Goal: Find specific page/section: Find specific page/section

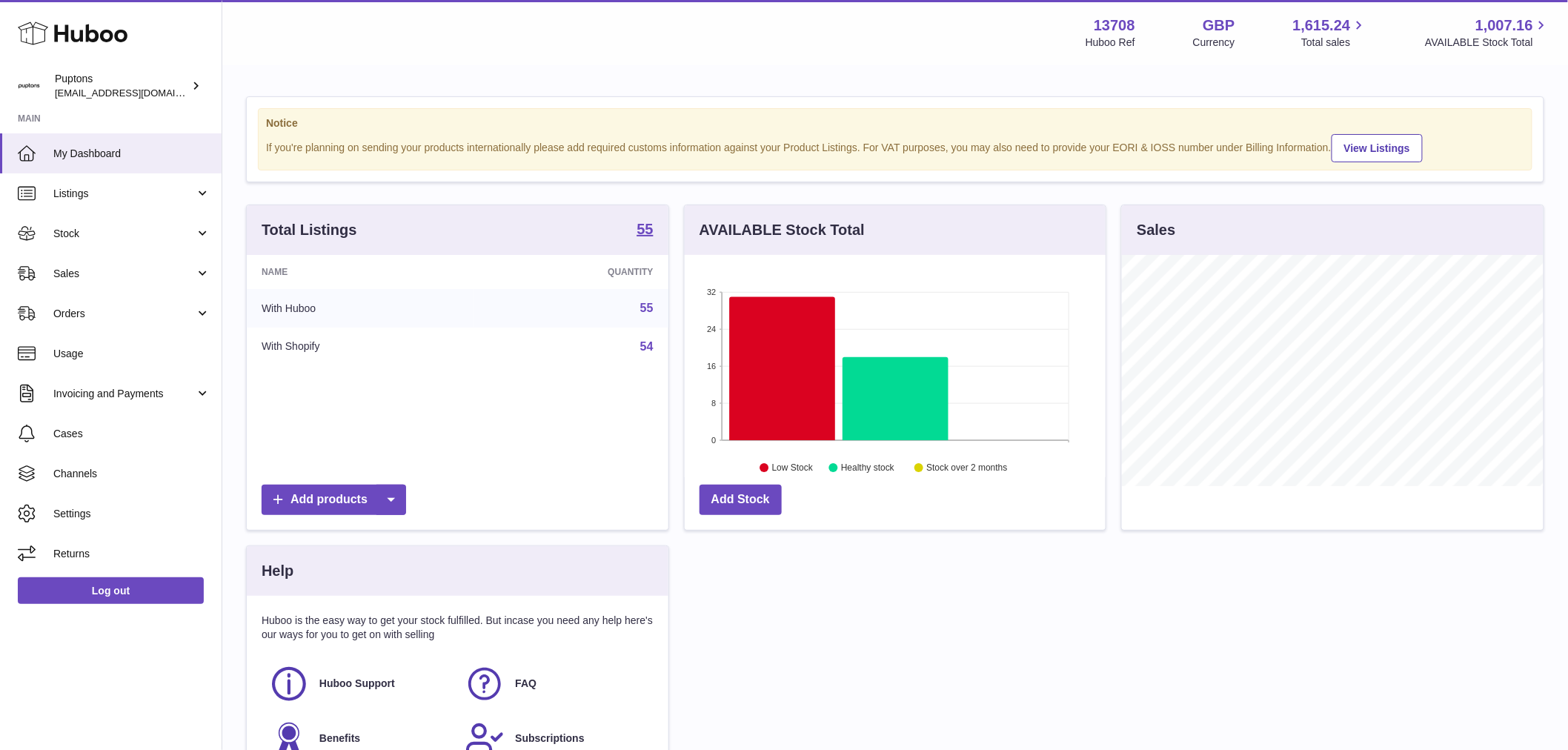
scroll to position [231, 421]
click at [99, 257] on link "Sales" at bounding box center [111, 273] width 221 height 40
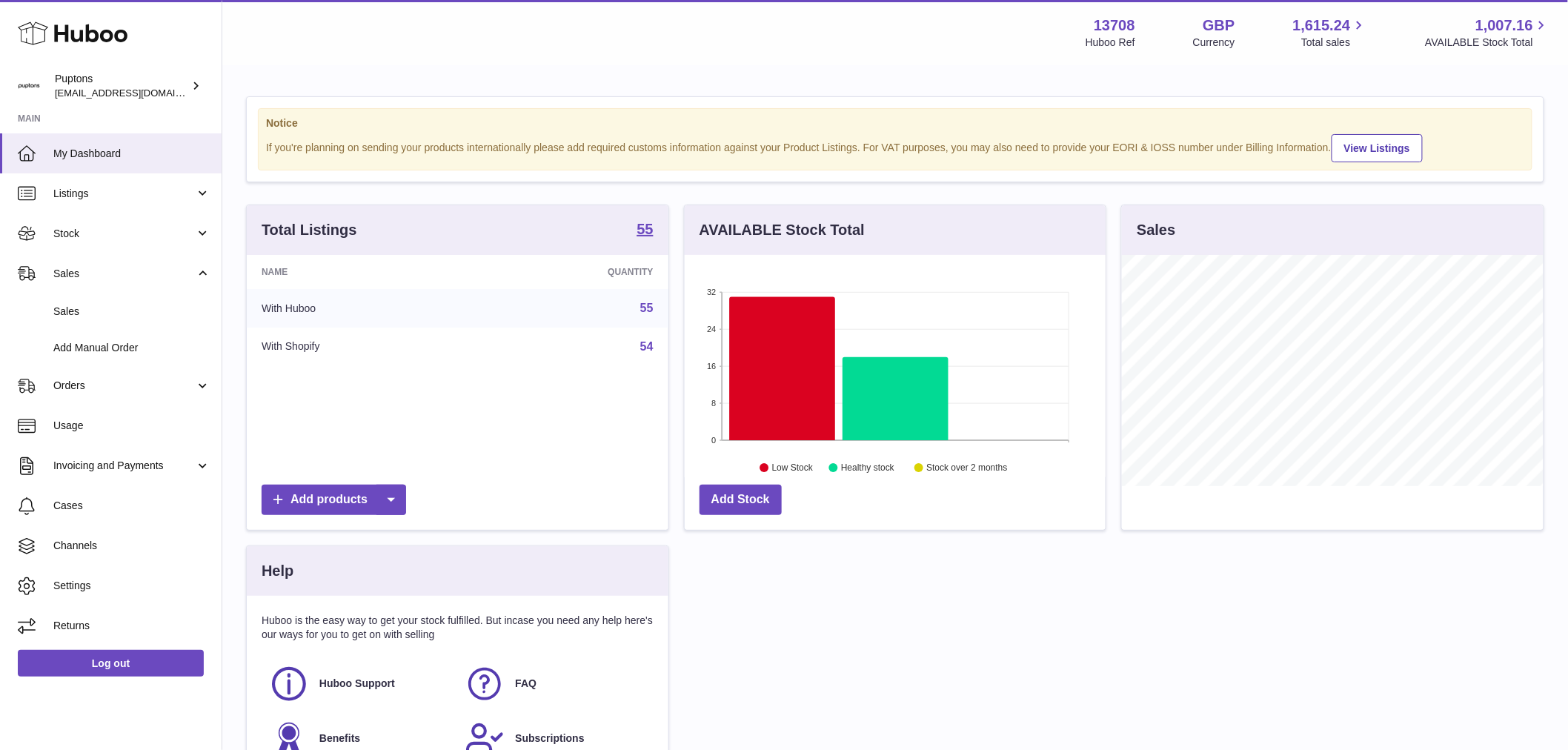
click at [99, 306] on span "Sales" at bounding box center [131, 312] width 157 height 14
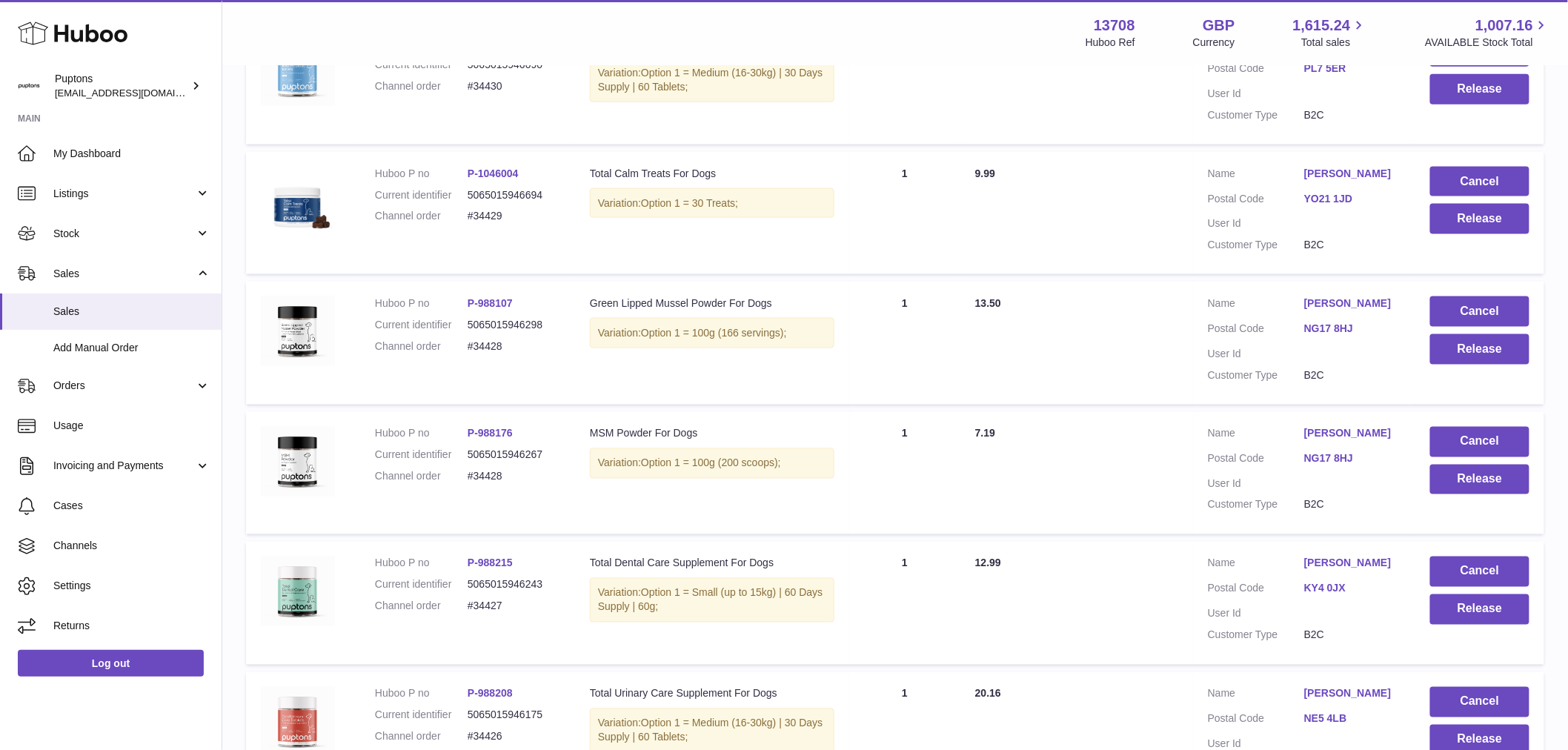
scroll to position [1078, 0]
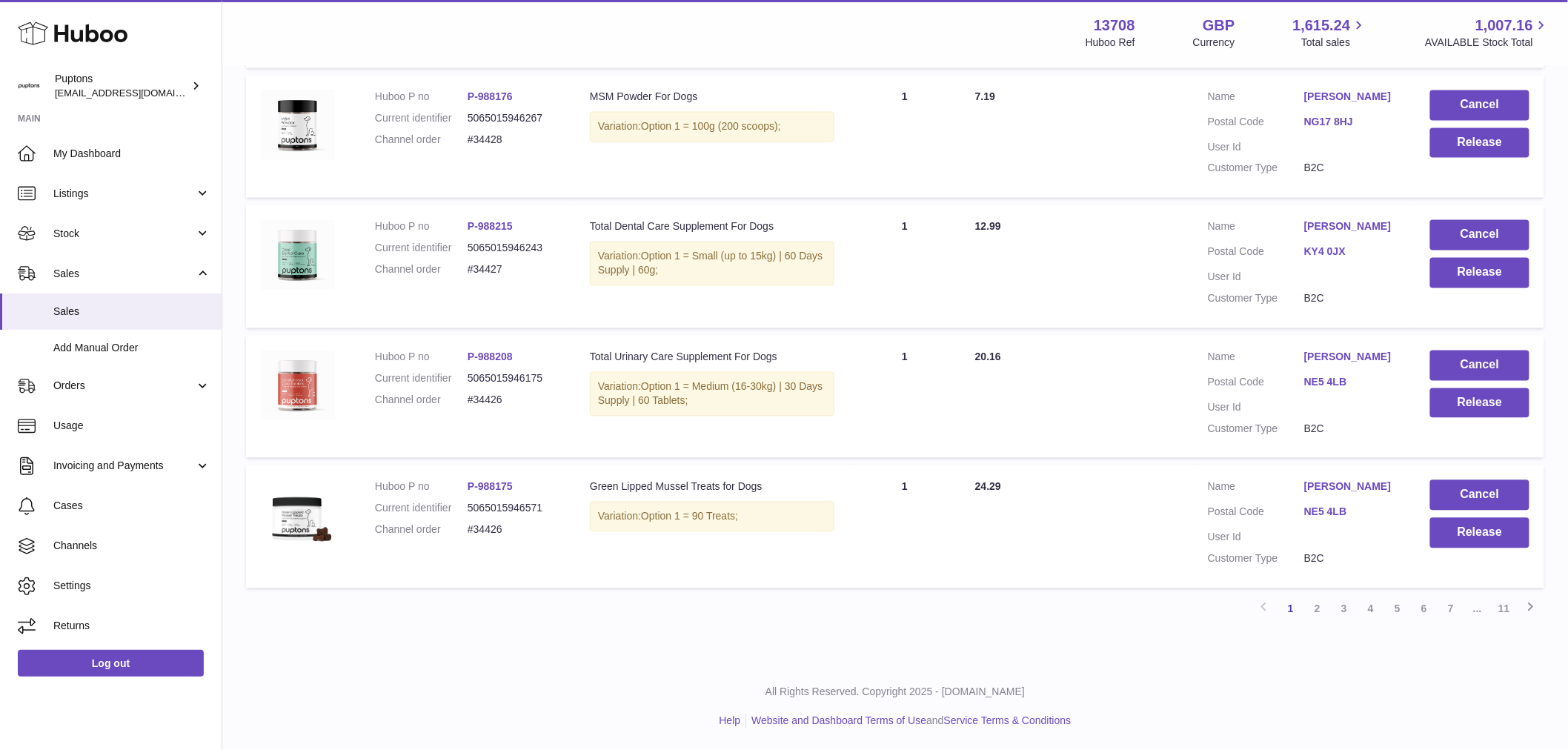
click at [1345, 607] on link "3" at bounding box center [1344, 610] width 27 height 27
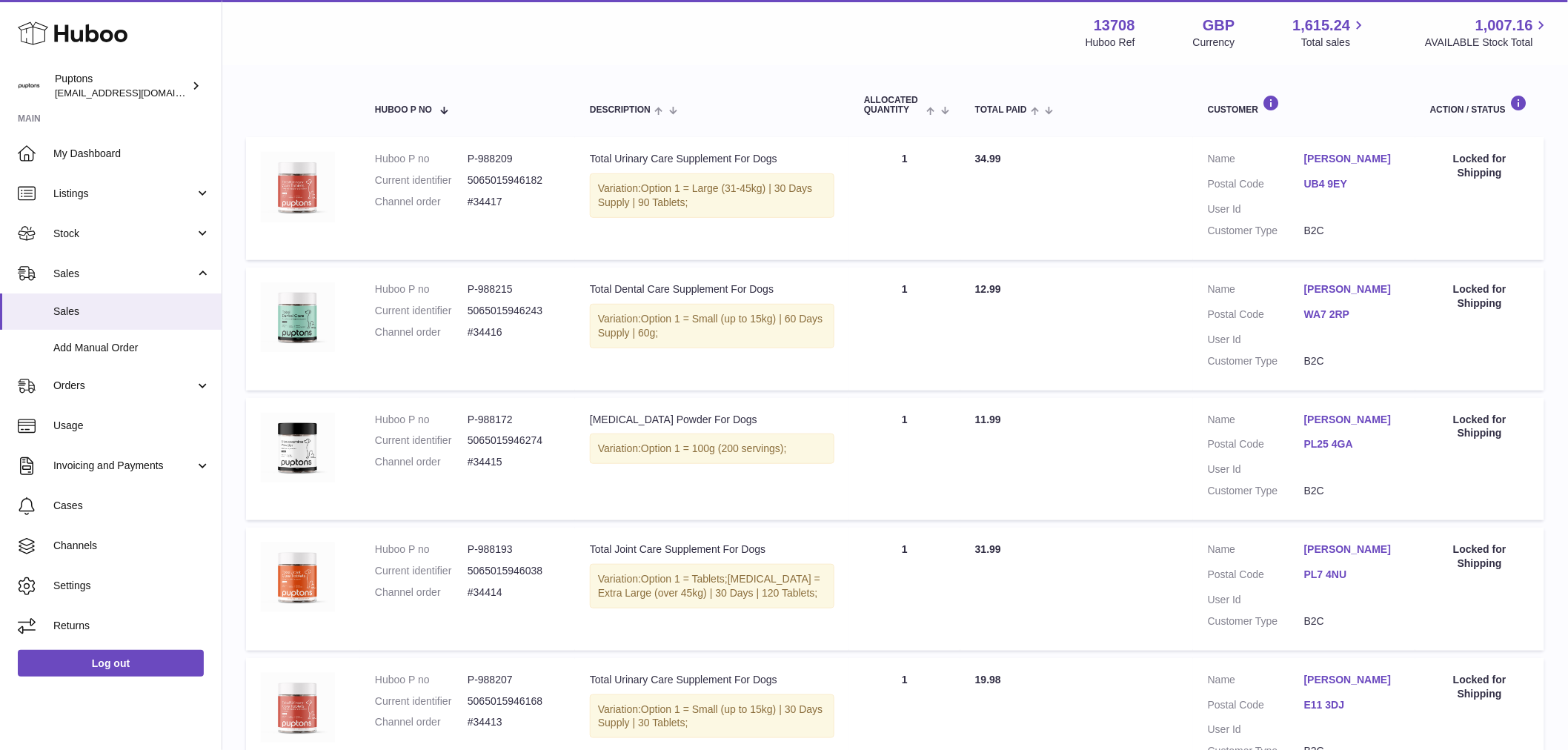
scroll to position [67, 0]
